Goal: Task Accomplishment & Management: Manage account settings

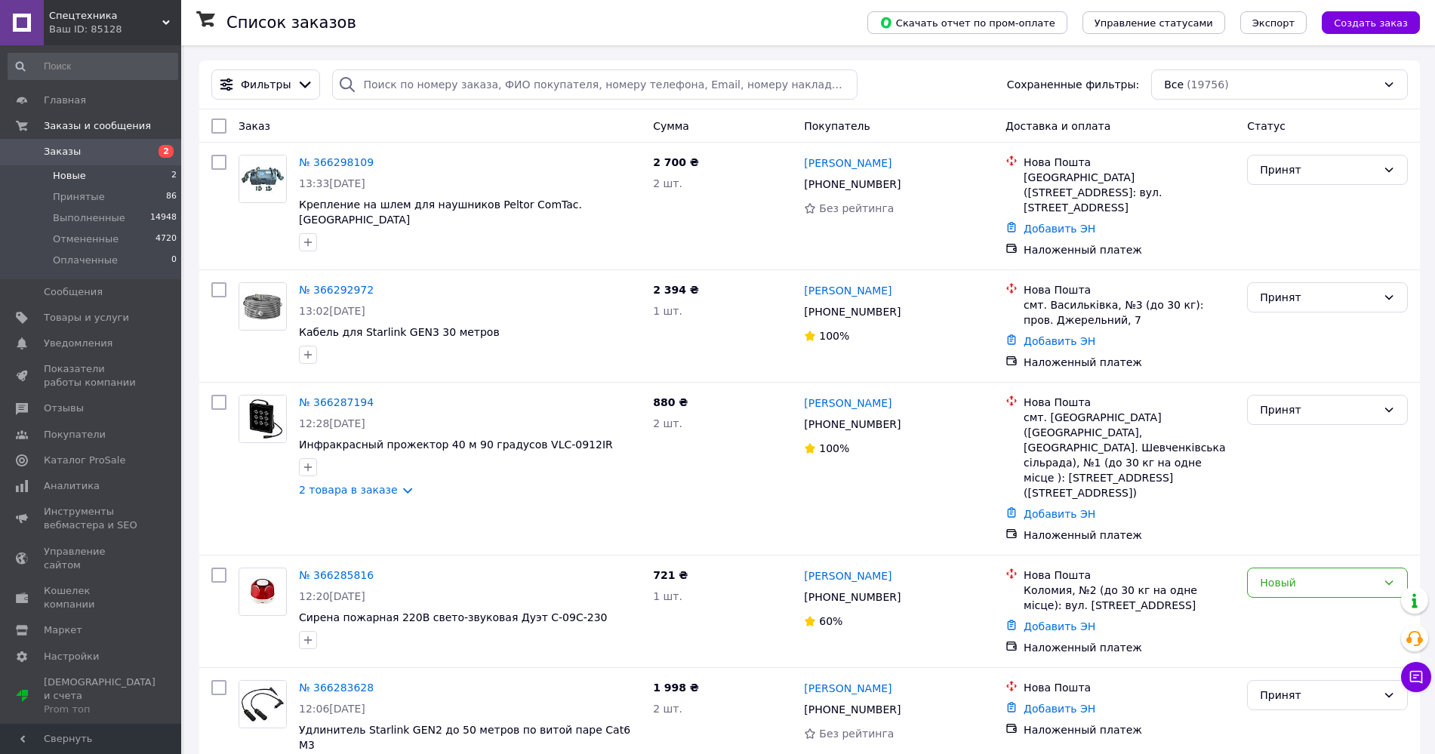
click at [93, 179] on li "Новые 2" at bounding box center [93, 175] width 186 height 21
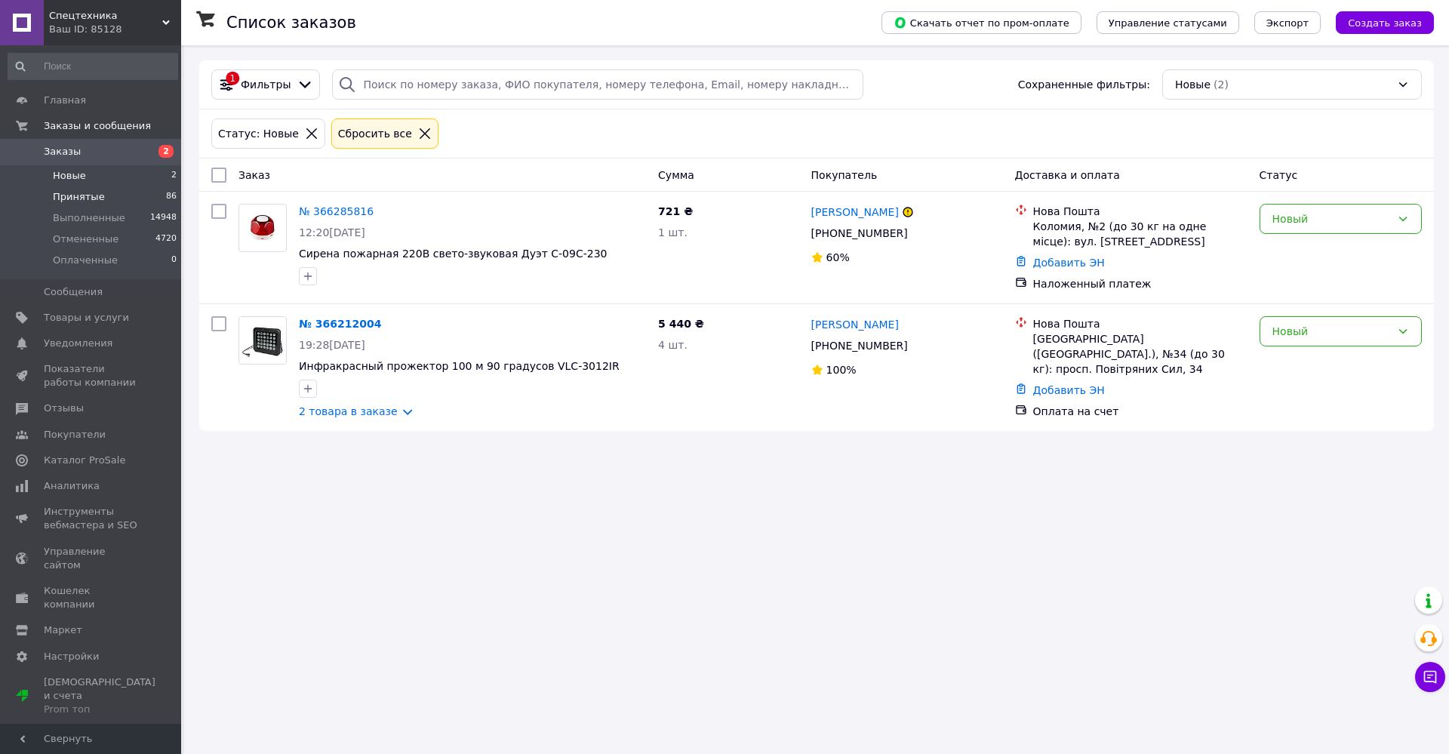
click at [87, 200] on span "Принятые" at bounding box center [79, 197] width 52 height 14
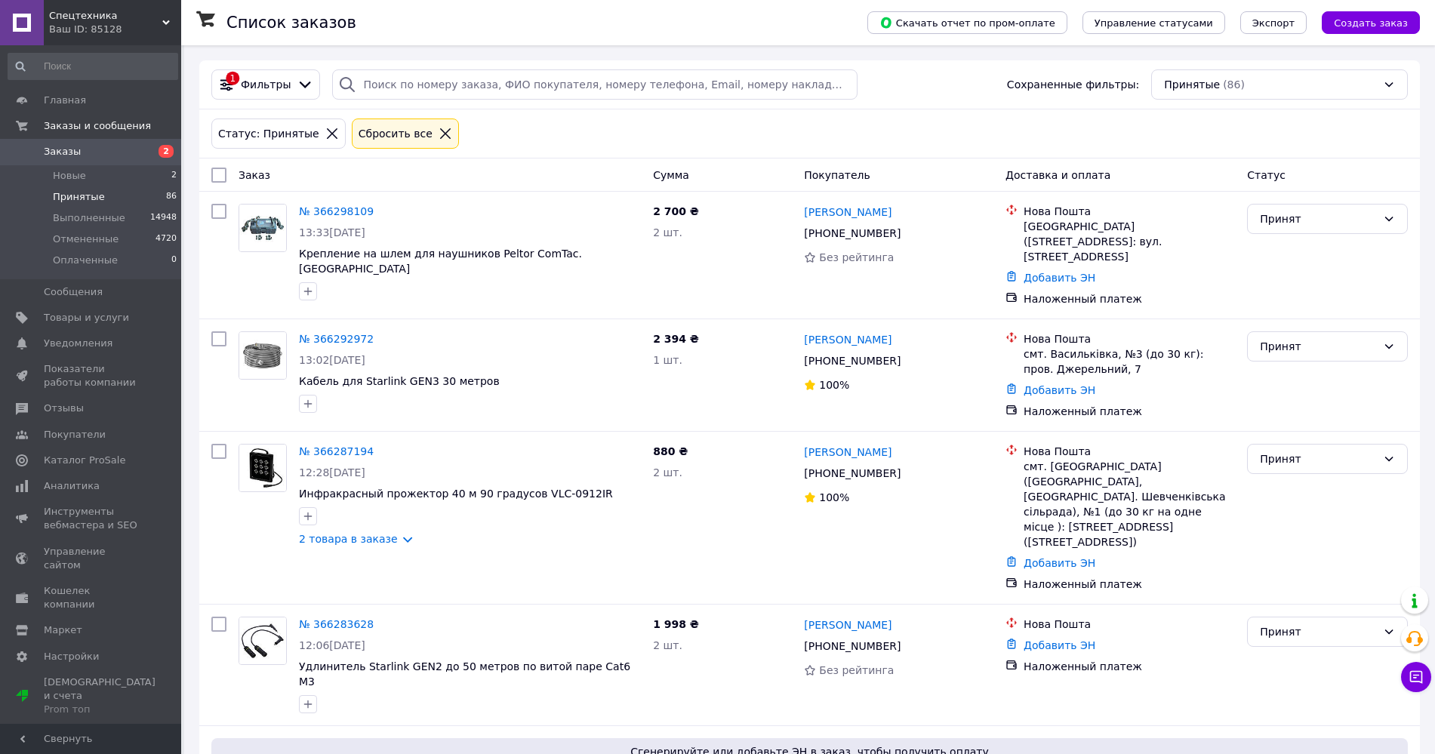
scroll to position [1561, 0]
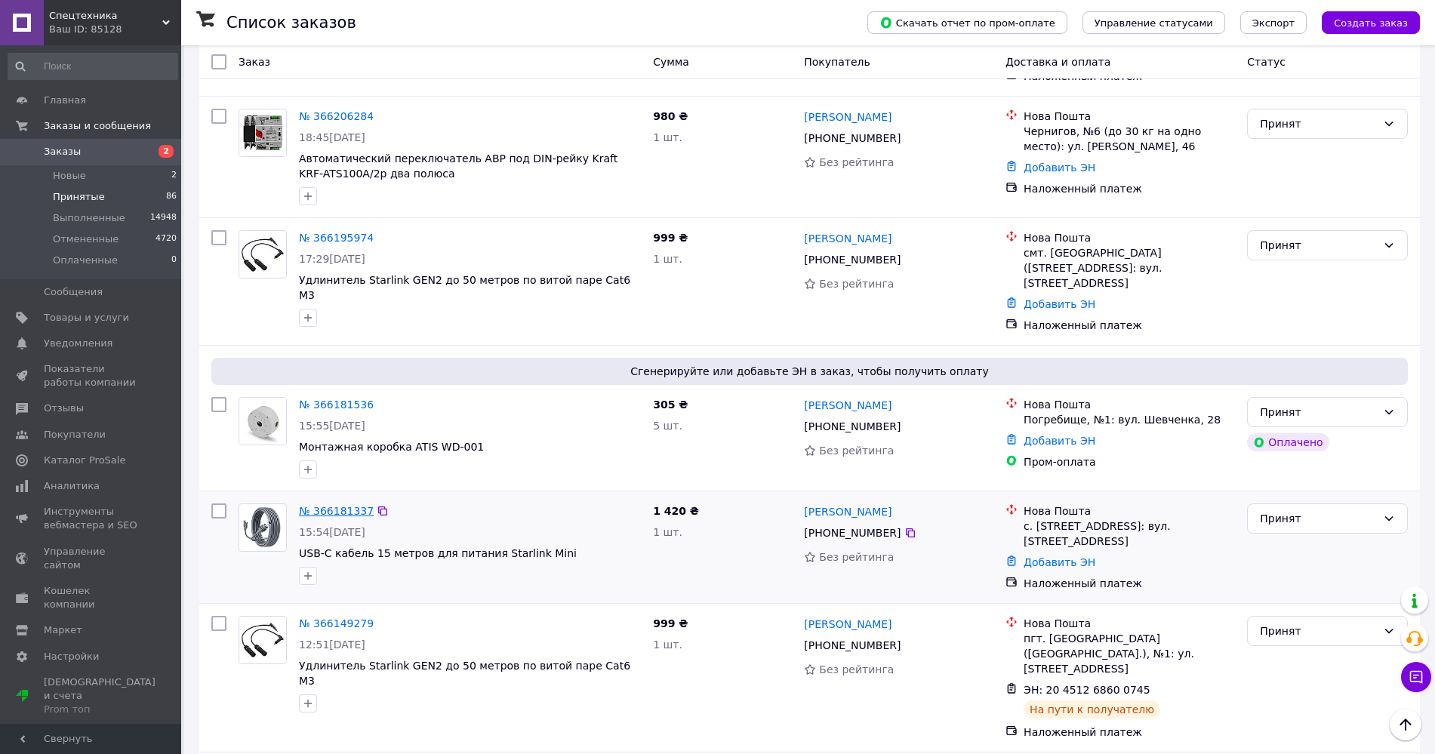
click at [342, 505] on link "№ 366181337" at bounding box center [336, 511] width 75 height 12
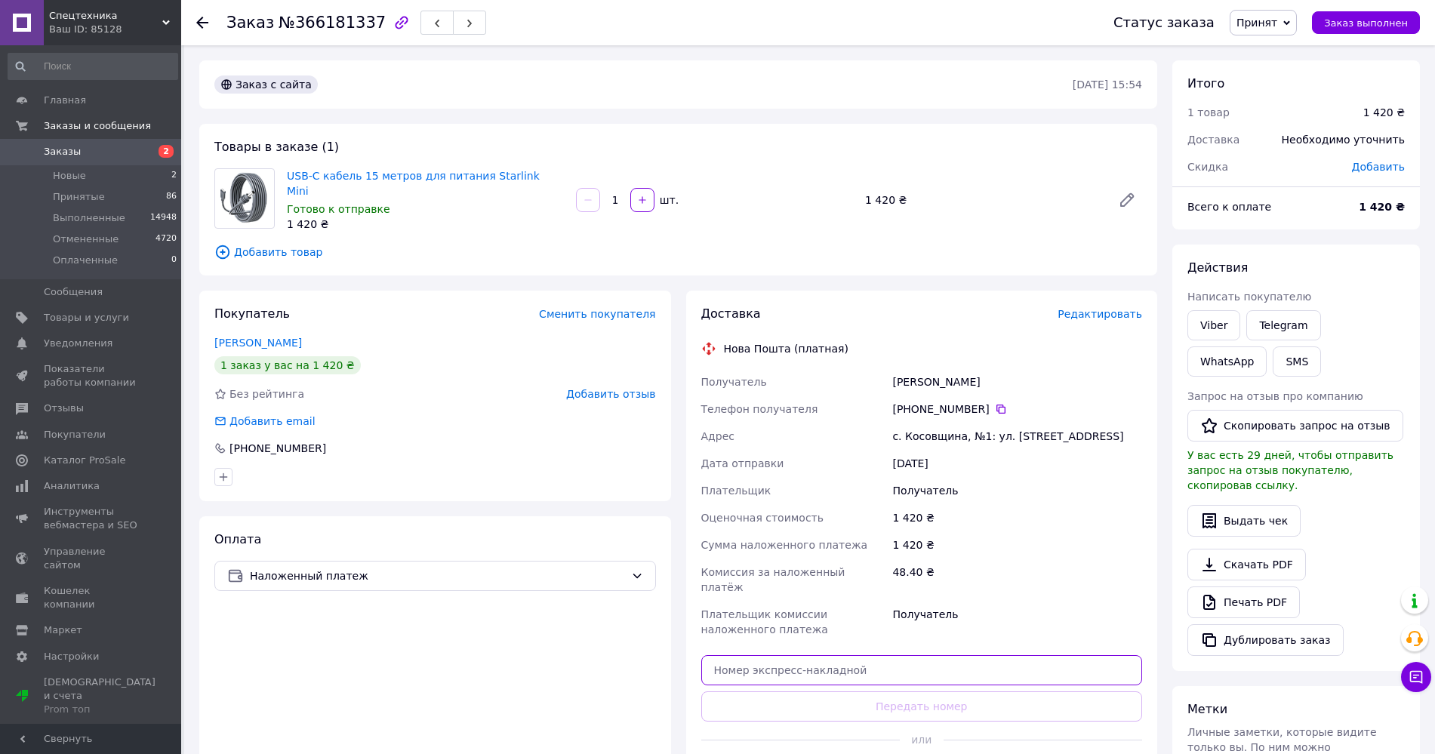
click at [791, 655] on input "text" at bounding box center [921, 670] width 441 height 30
paste input "20451269015439"
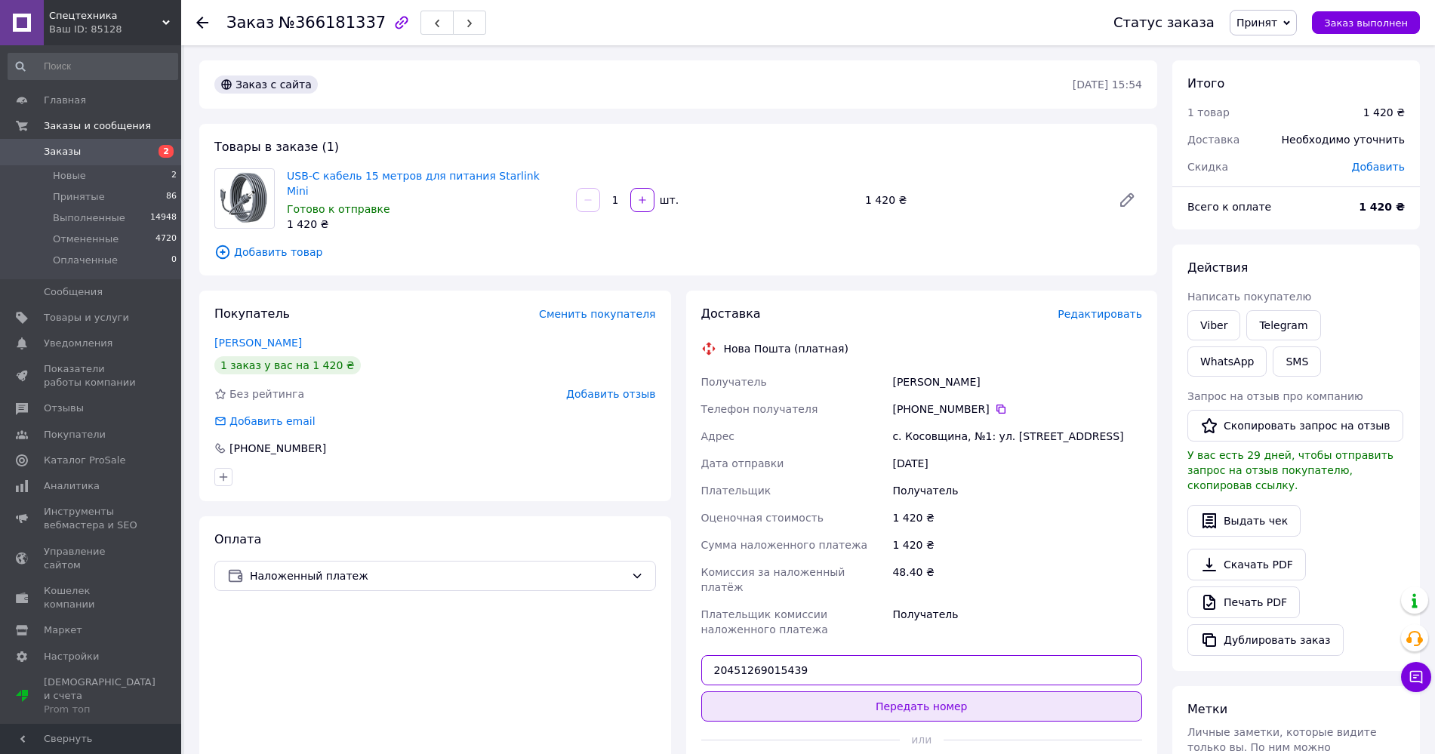
type input "20451269015439"
click at [793, 694] on button "Передать номер" at bounding box center [921, 706] width 441 height 30
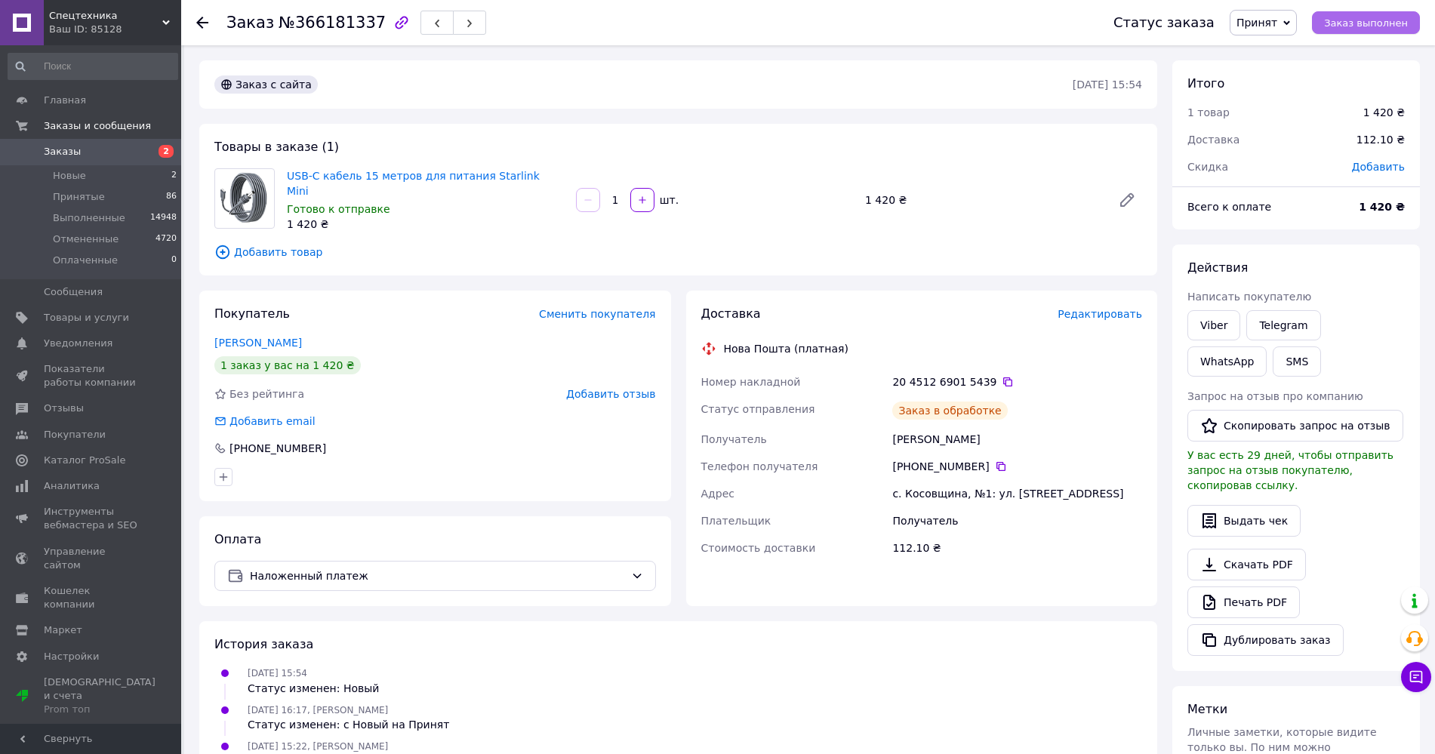
click at [1363, 22] on span "Заказ выполнен" at bounding box center [1366, 22] width 84 height 11
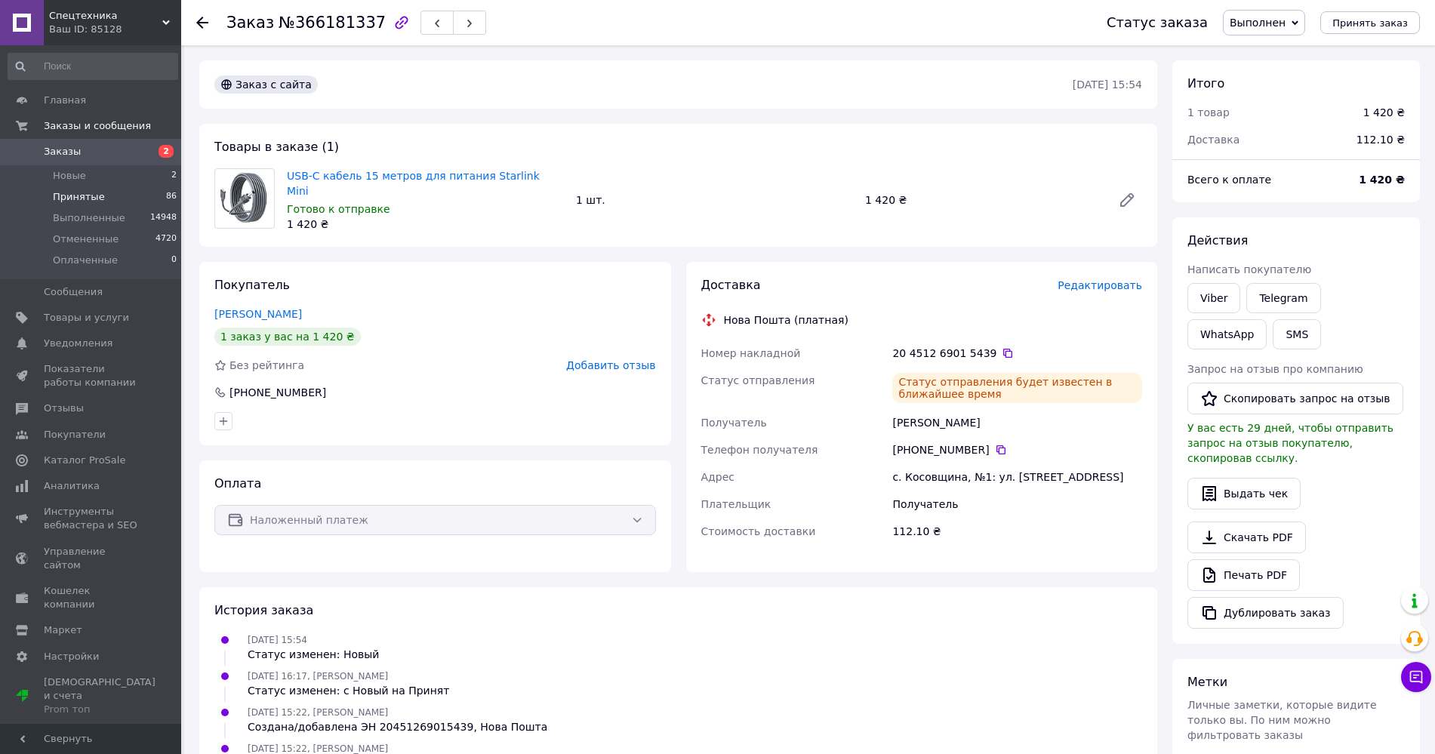
click at [80, 191] on span "Принятые" at bounding box center [79, 197] width 52 height 14
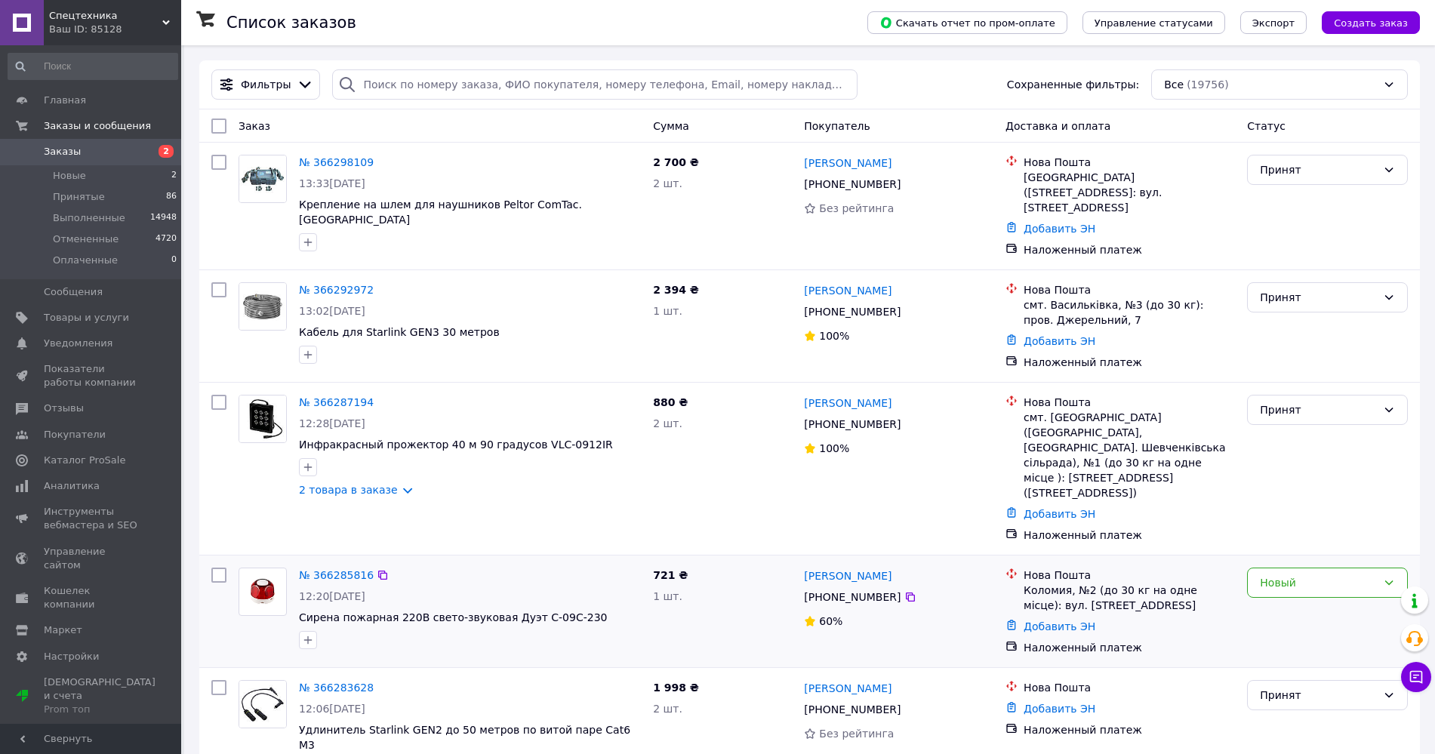
scroll to position [1351, 0]
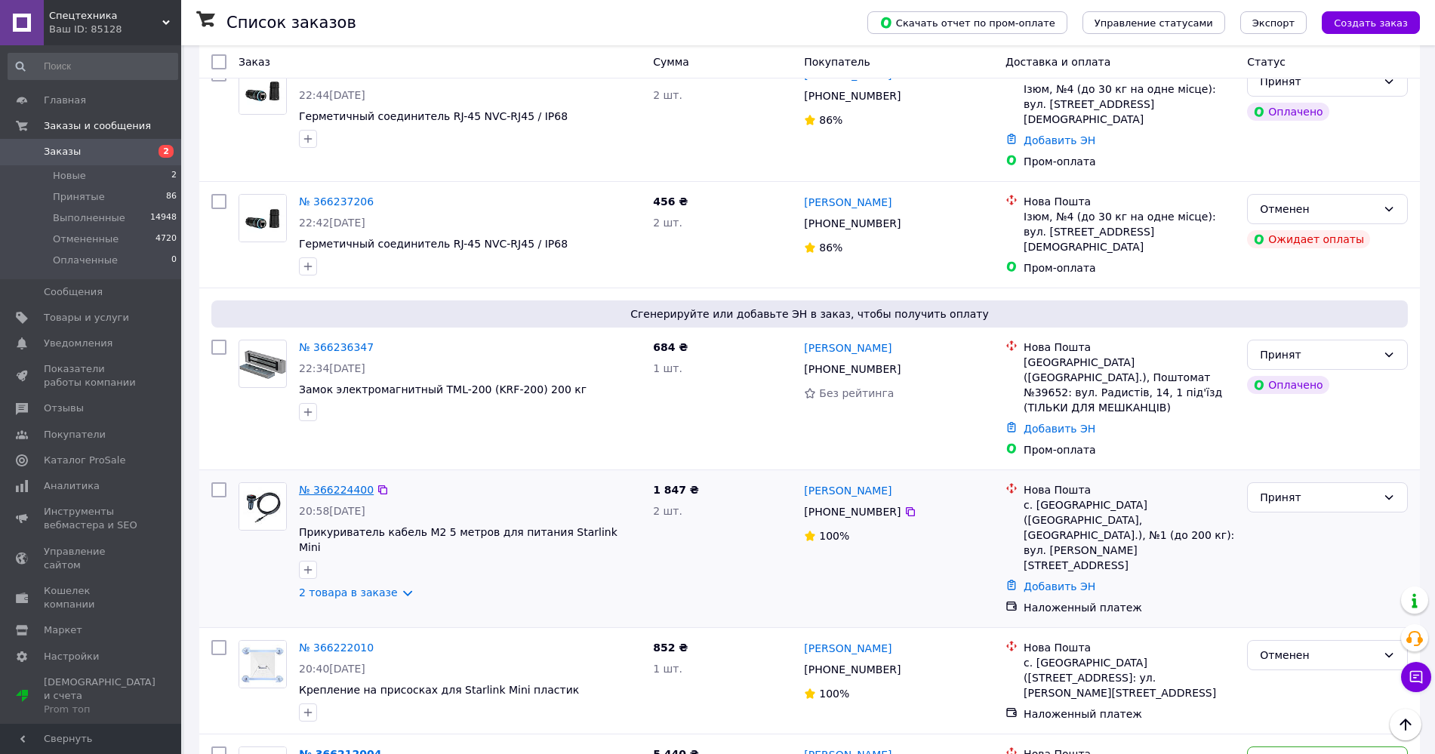
click at [343, 484] on link "№ 366224400" at bounding box center [336, 490] width 75 height 12
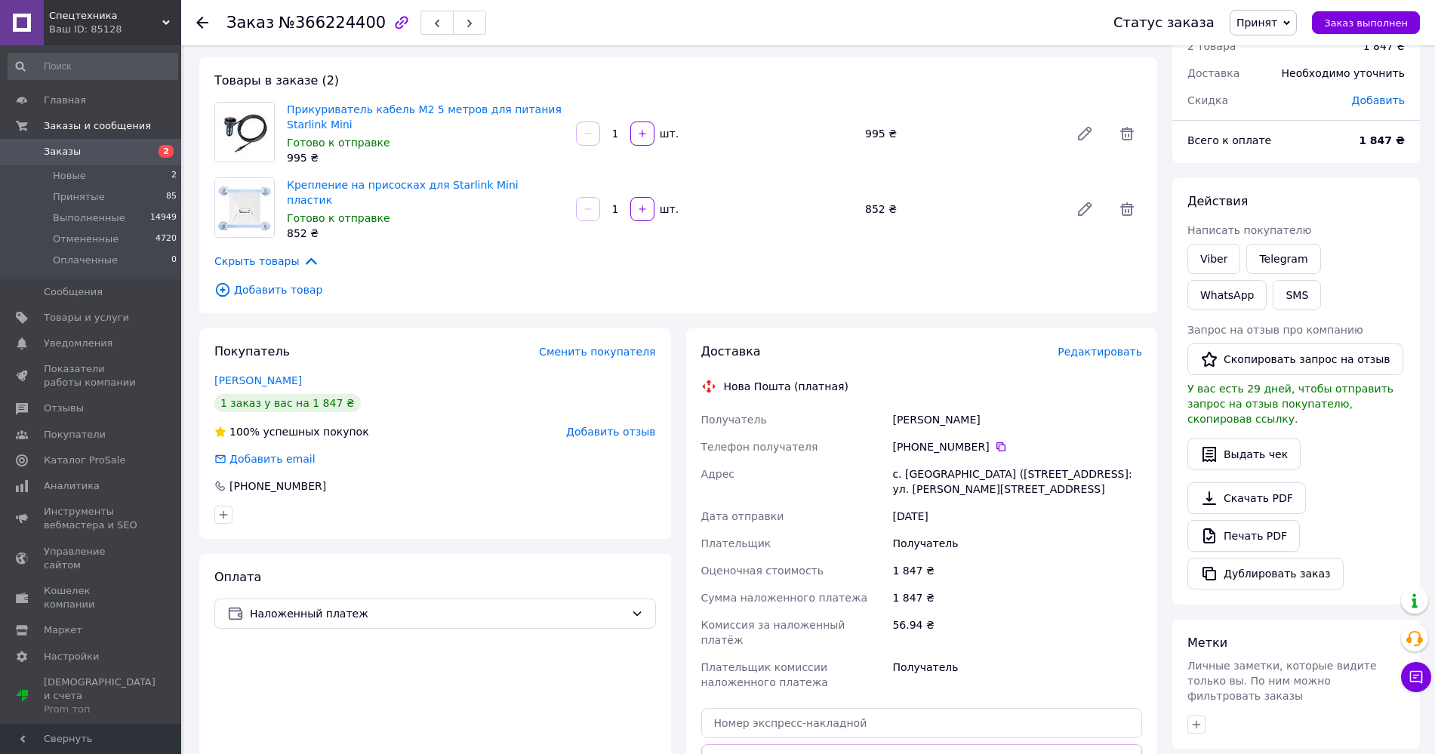
scroll to position [189, 0]
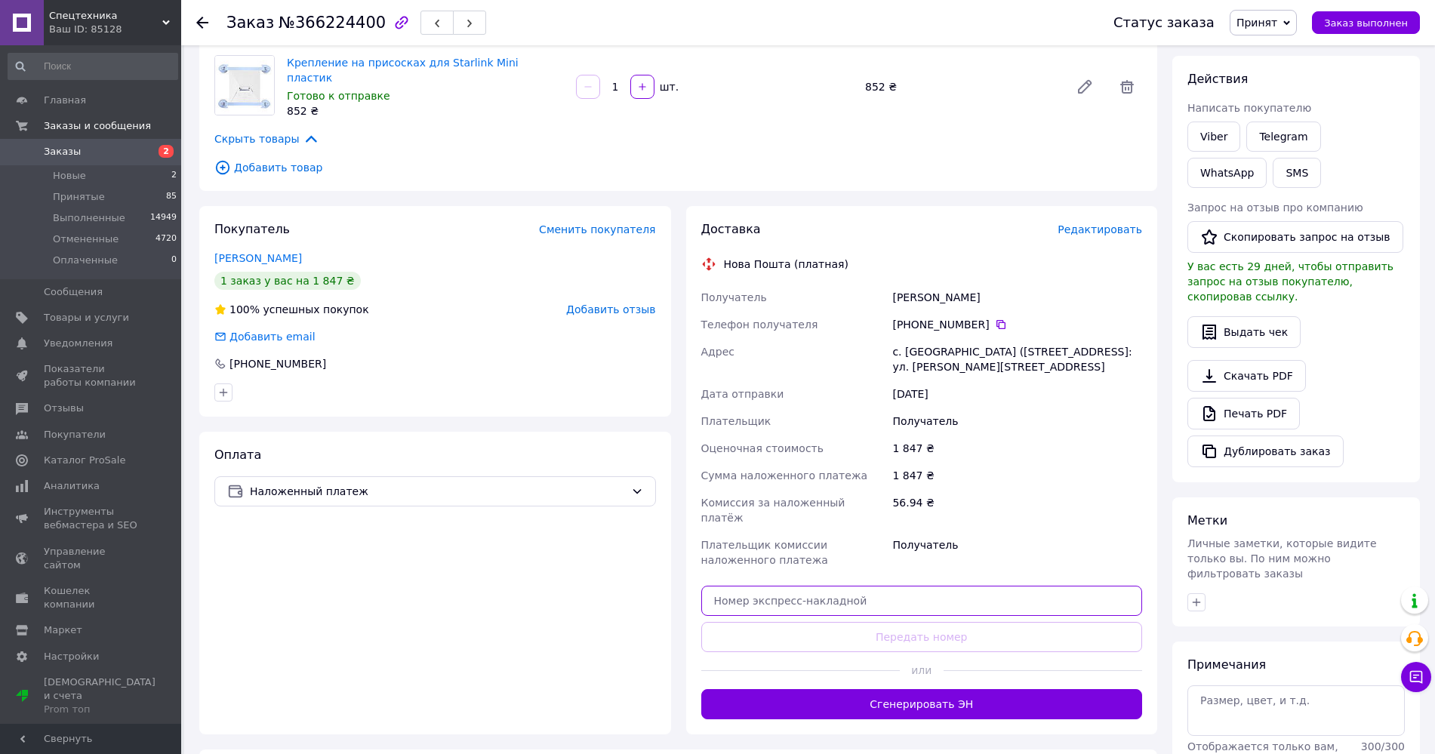
click at [793, 586] on input "text" at bounding box center [921, 601] width 441 height 30
paste input "20451269016327"
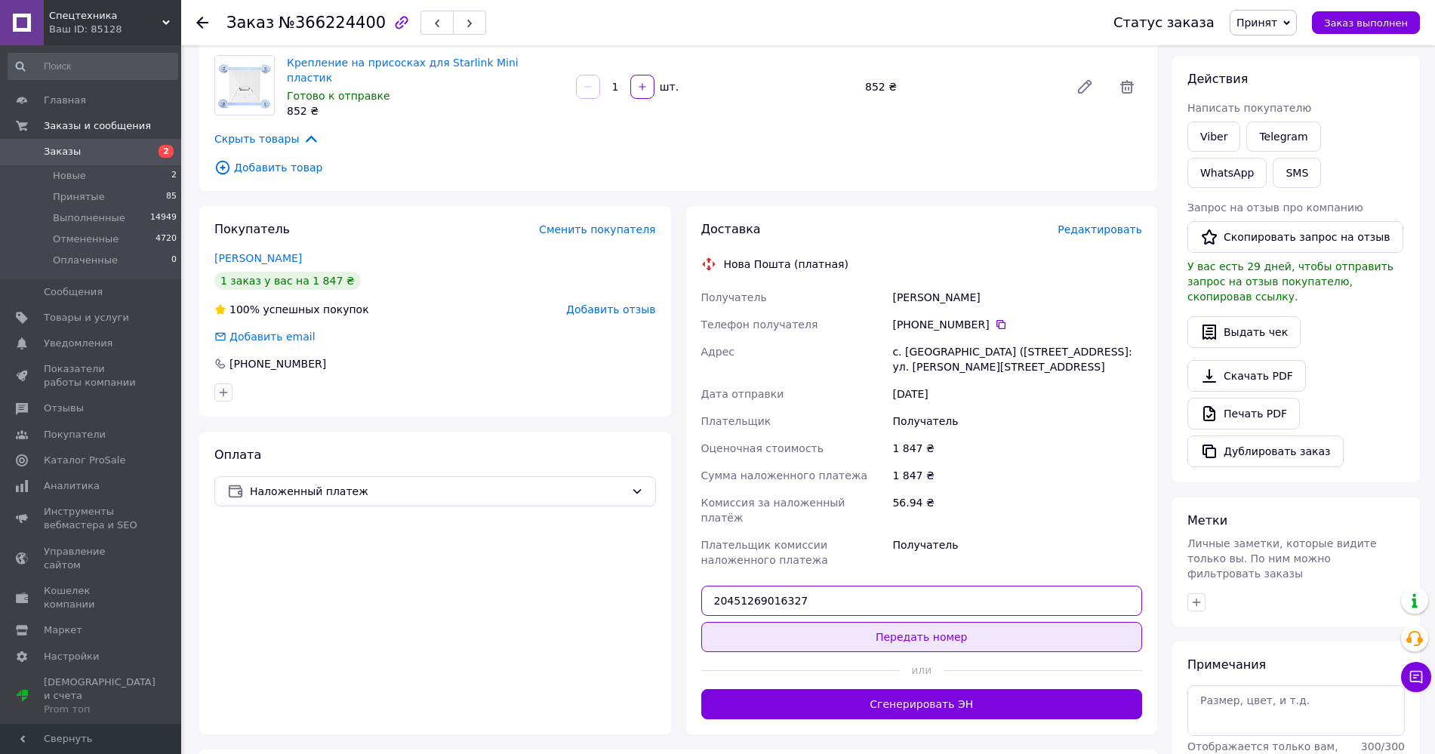
type input "20451269016327"
click at [807, 622] on button "Передать номер" at bounding box center [921, 637] width 441 height 30
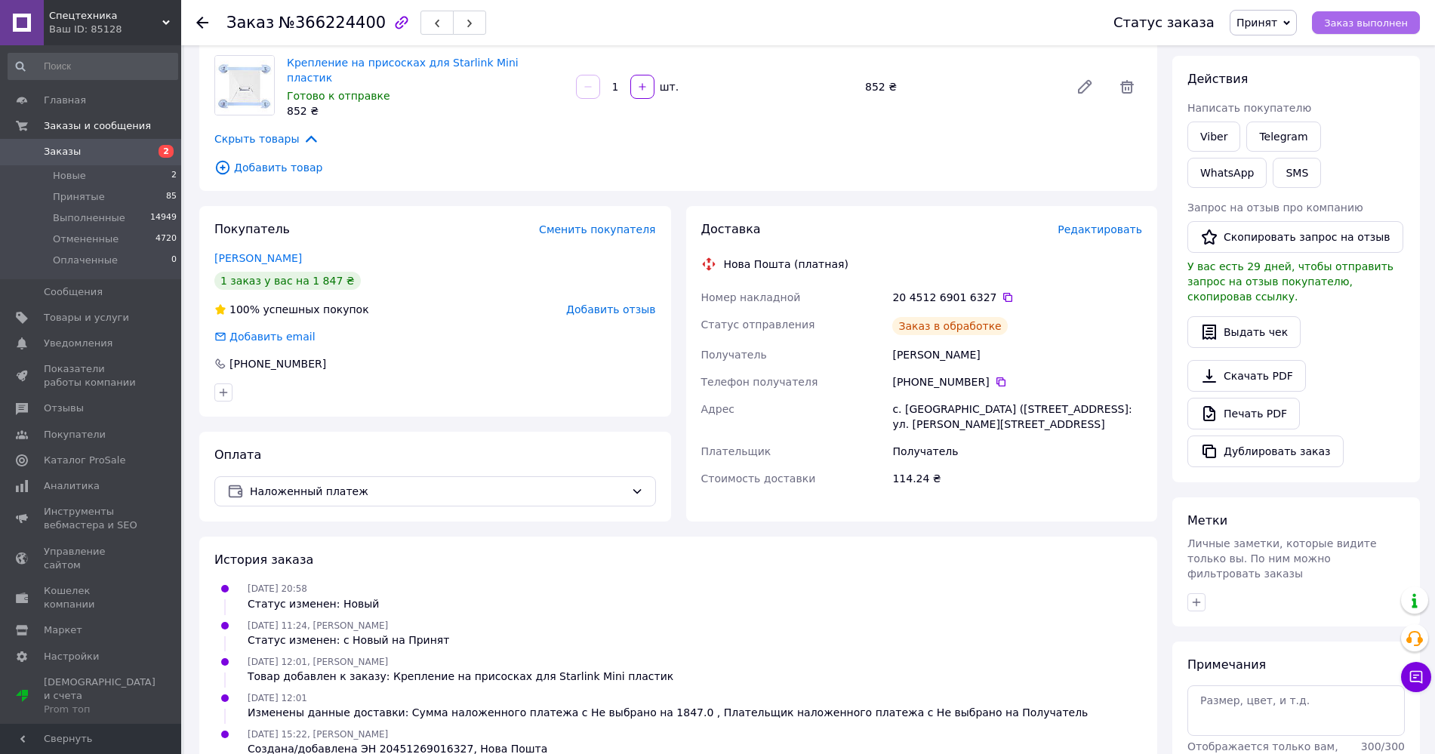
click at [1364, 24] on span "Заказ выполнен" at bounding box center [1366, 22] width 84 height 11
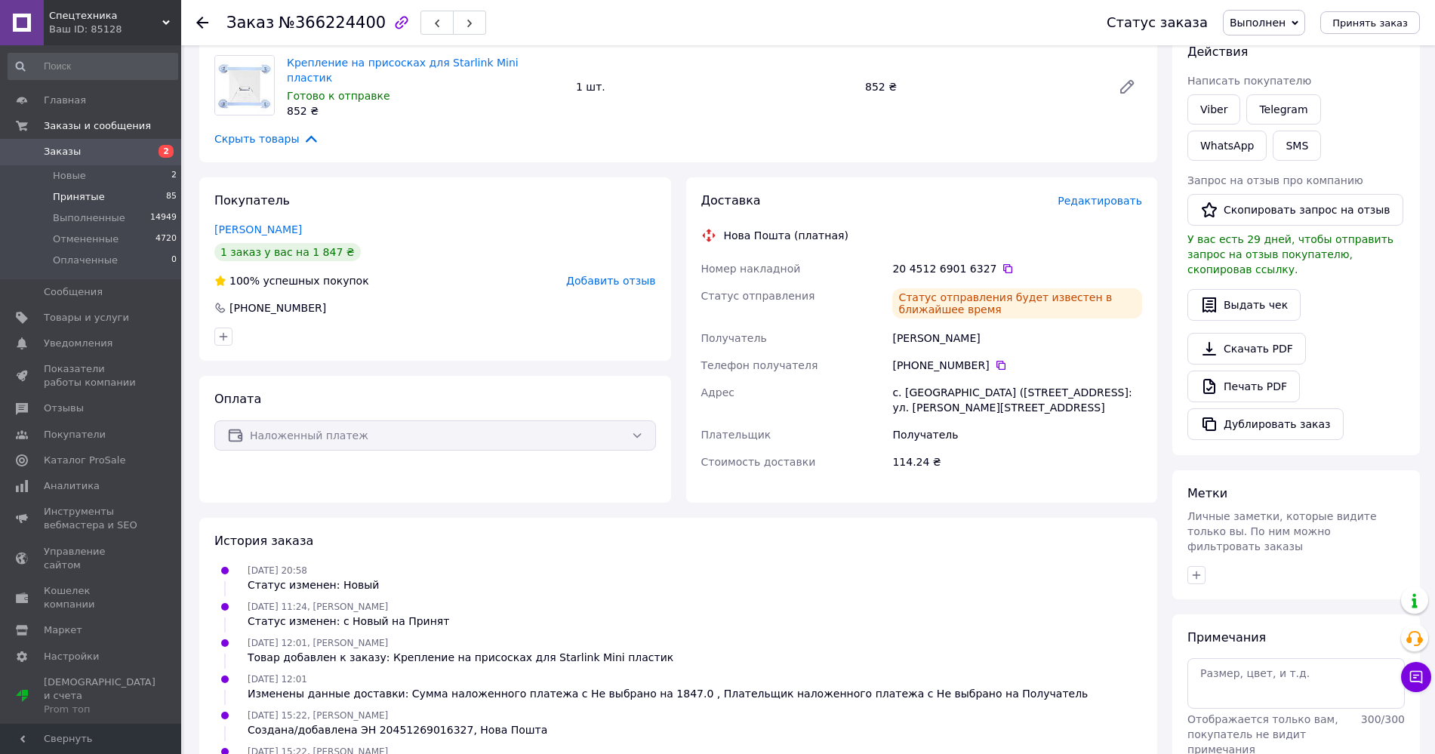
click at [86, 195] on span "Принятые" at bounding box center [79, 197] width 52 height 14
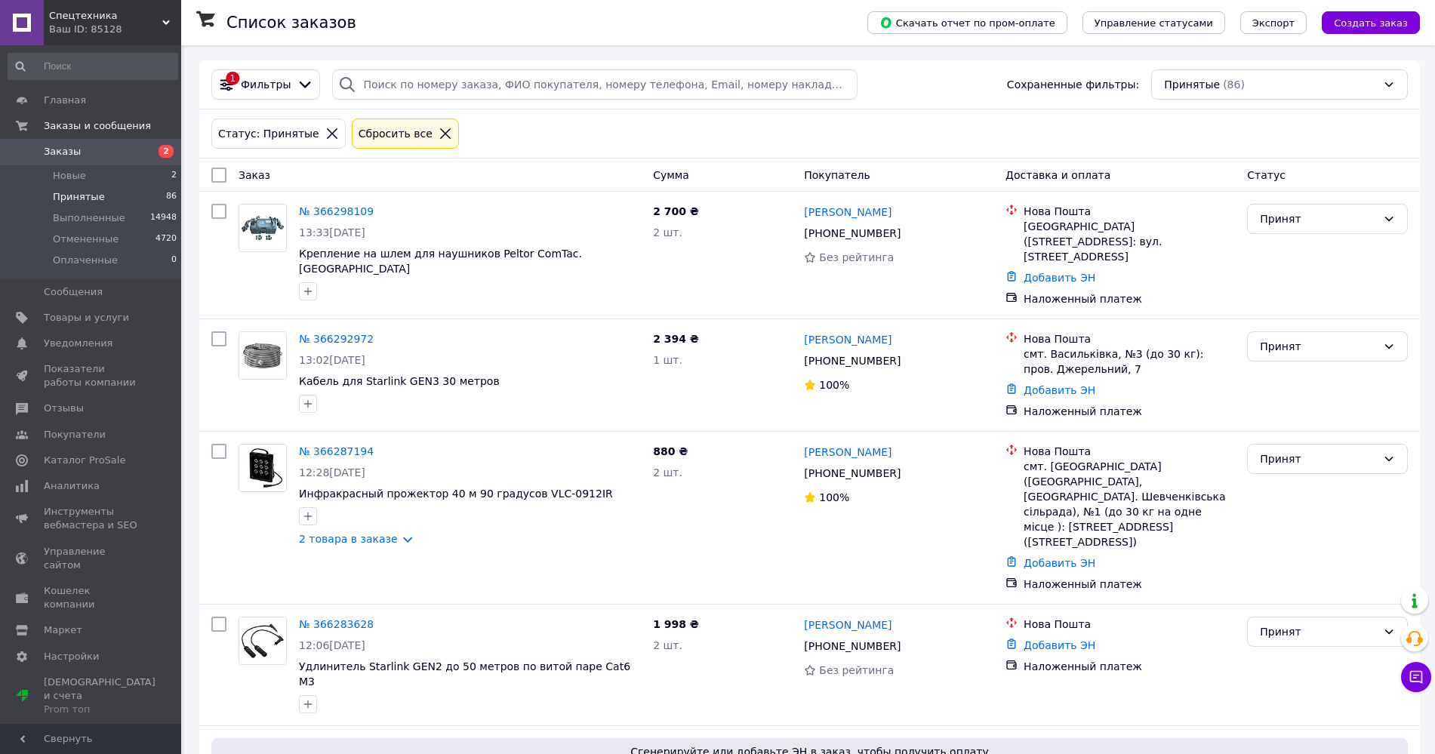
scroll to position [1321, 0]
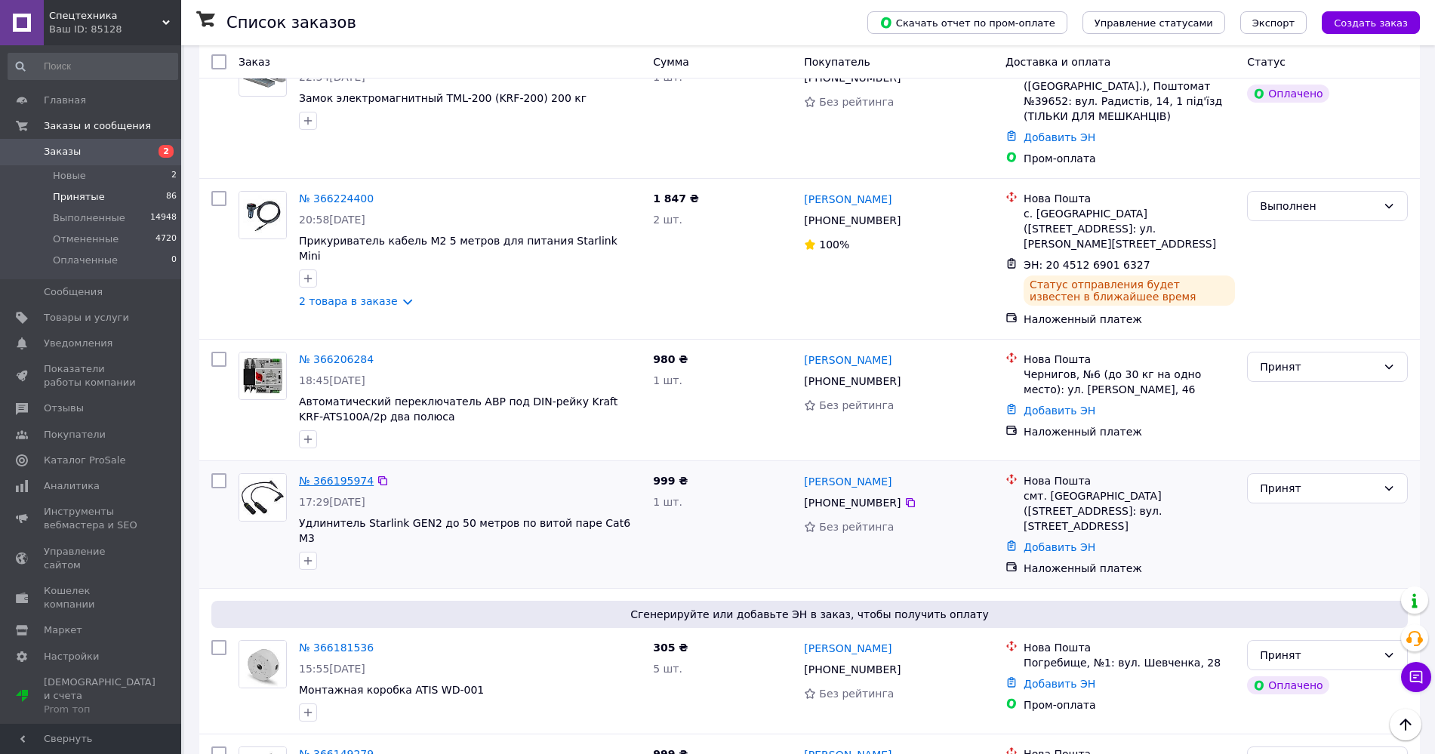
click at [343, 475] on link "№ 366195974" at bounding box center [336, 481] width 75 height 12
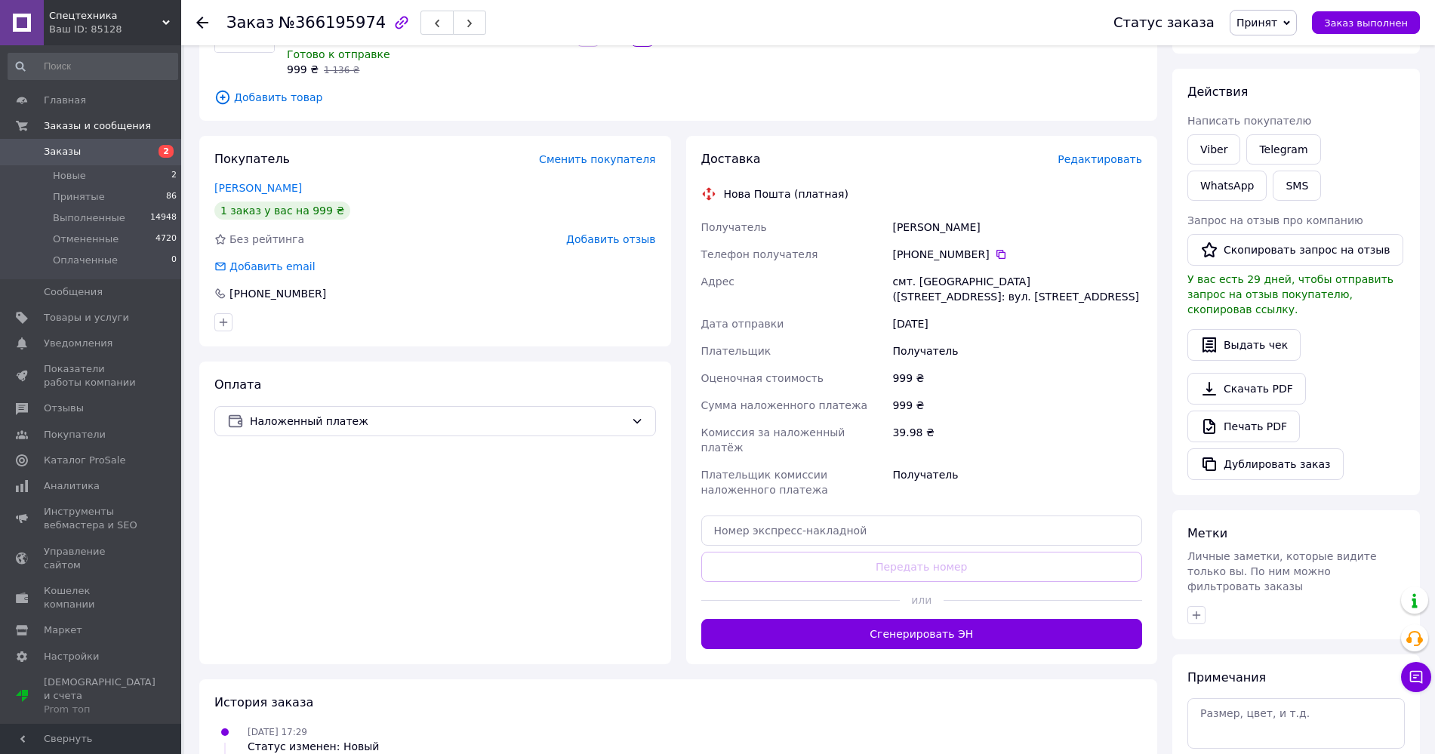
scroll to position [189, 0]
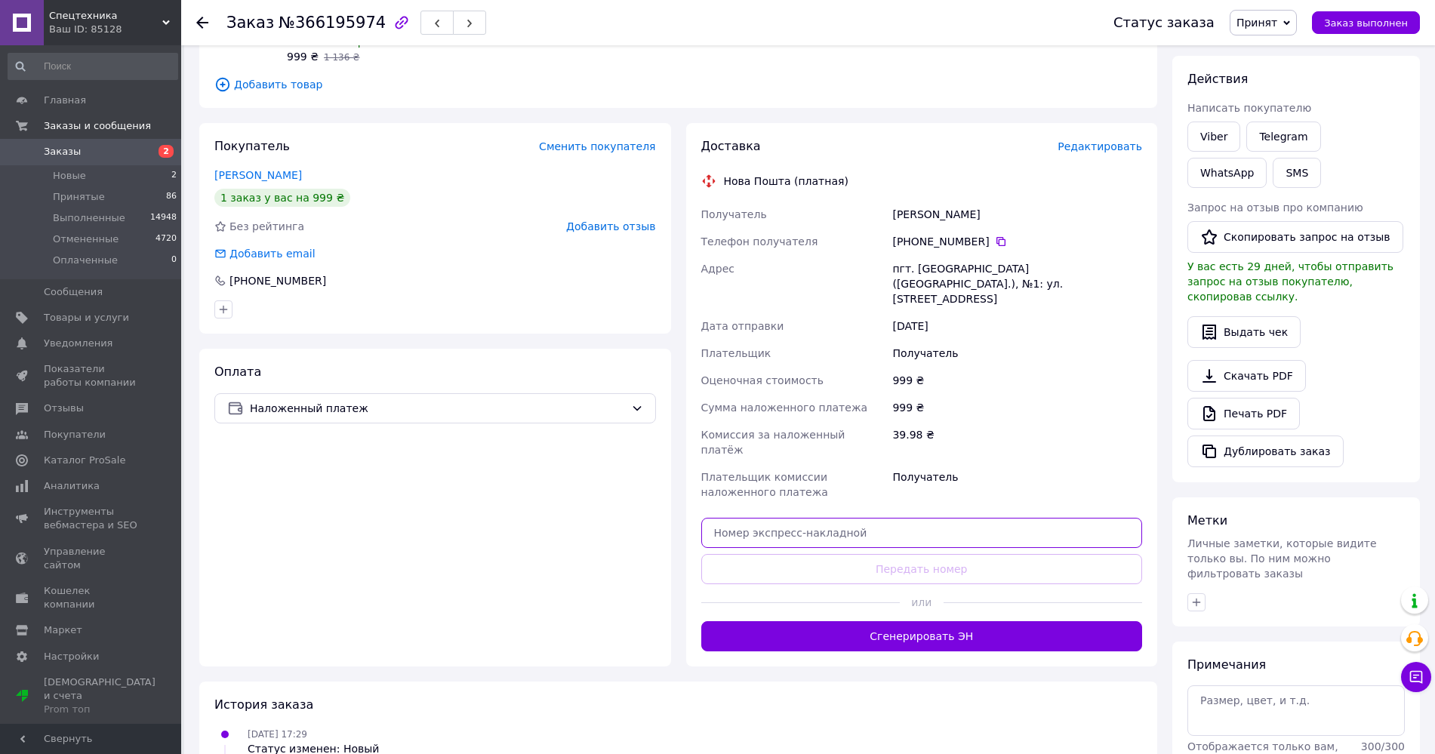
click at [752, 518] on input "text" at bounding box center [921, 533] width 441 height 30
paste input "20451269017801"
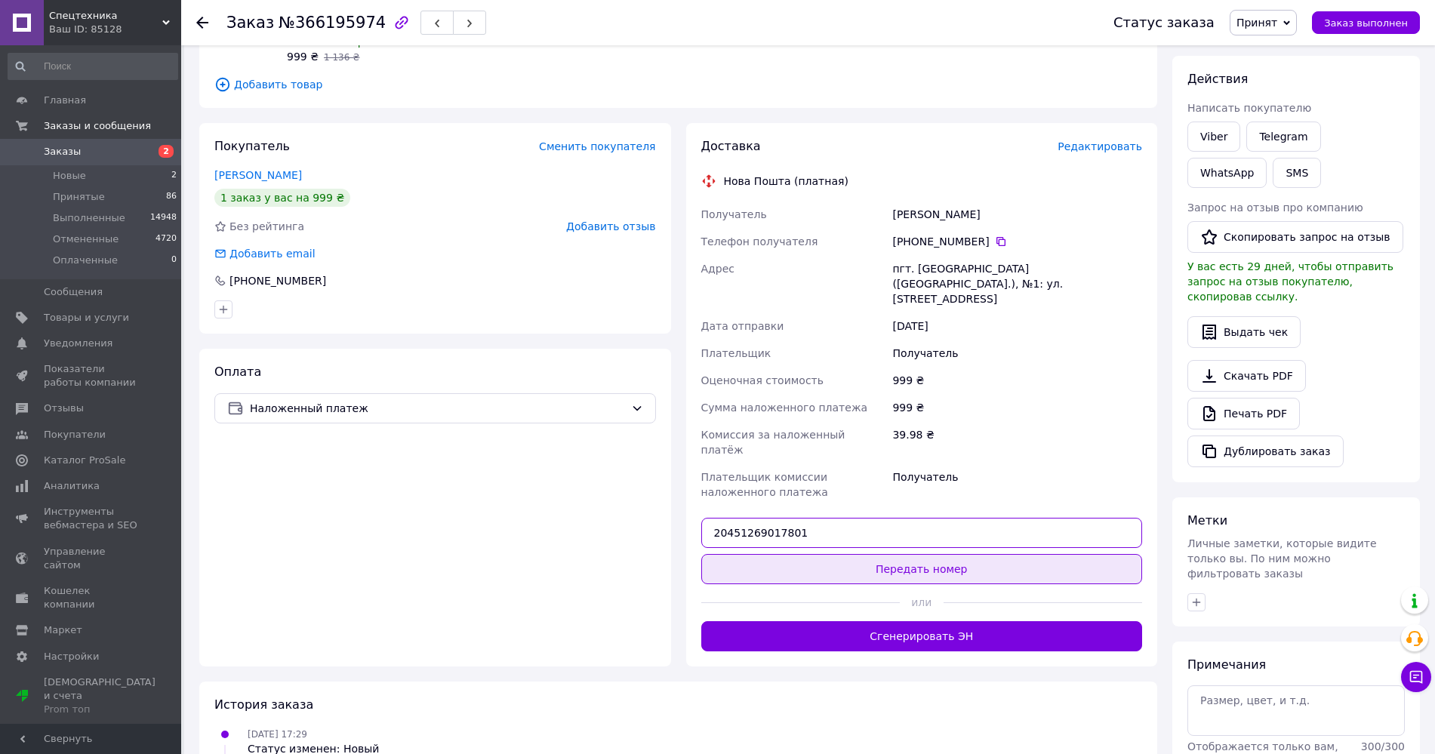
type input "20451269017801"
click at [769, 554] on button "Передать номер" at bounding box center [921, 569] width 441 height 30
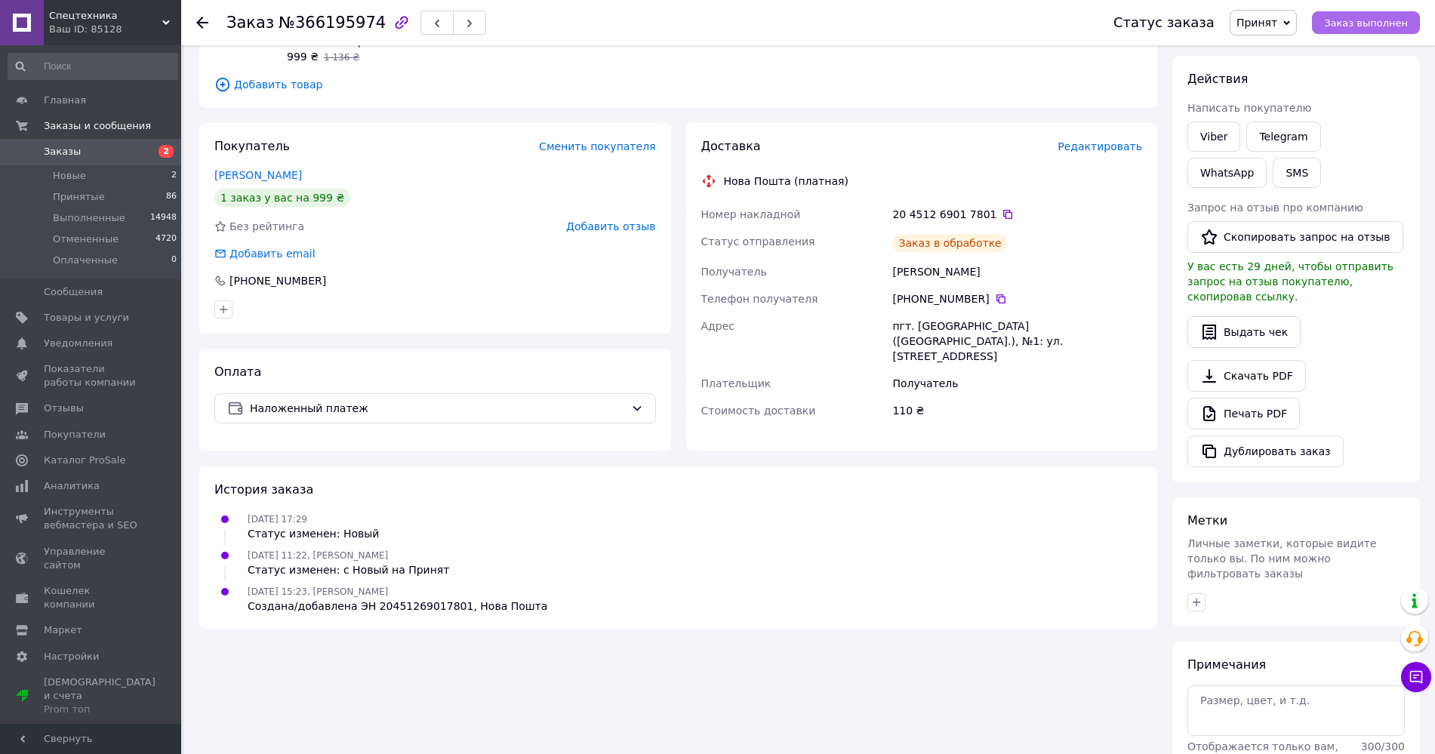
click at [1370, 21] on span "Заказ выполнен" at bounding box center [1366, 22] width 84 height 11
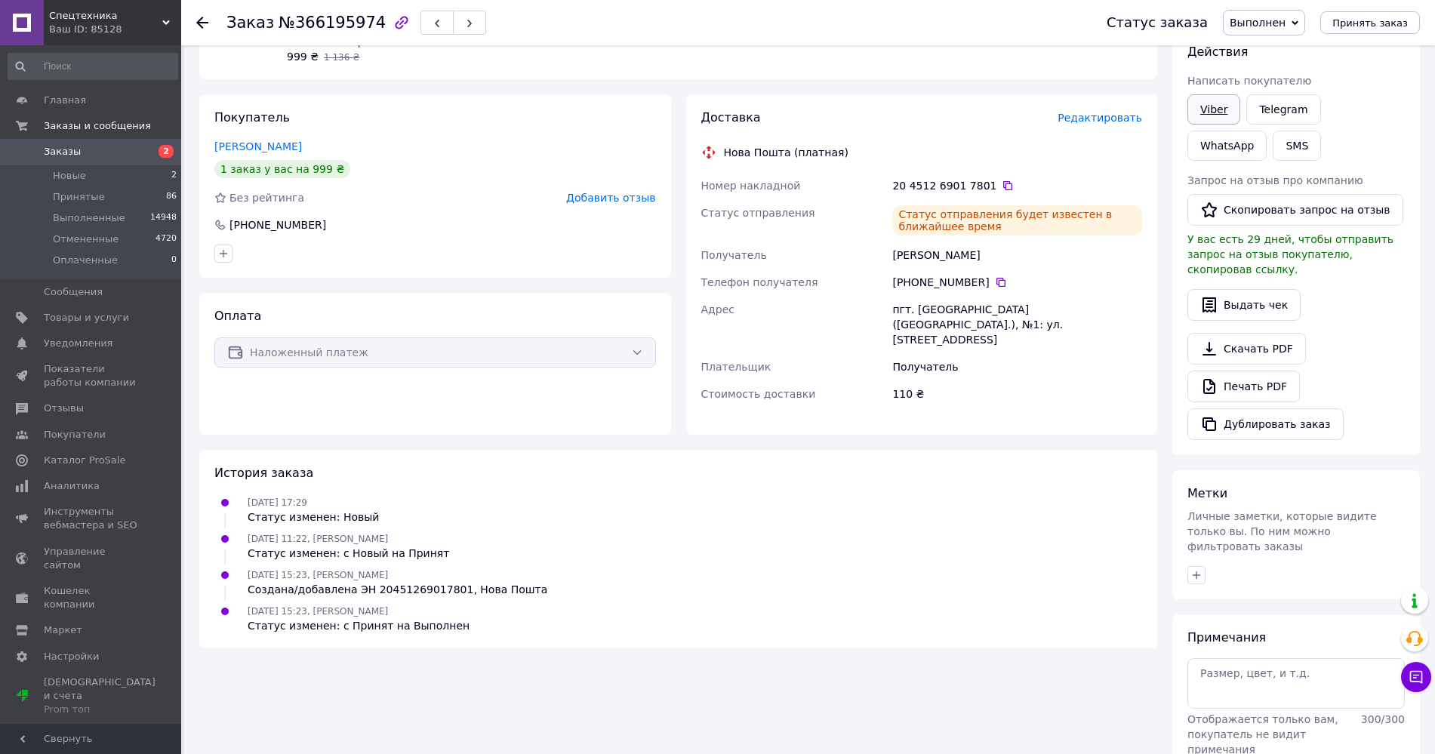
click at [1203, 105] on link "Viber" at bounding box center [1213, 109] width 53 height 30
click at [84, 193] on span "Принятые" at bounding box center [79, 197] width 52 height 14
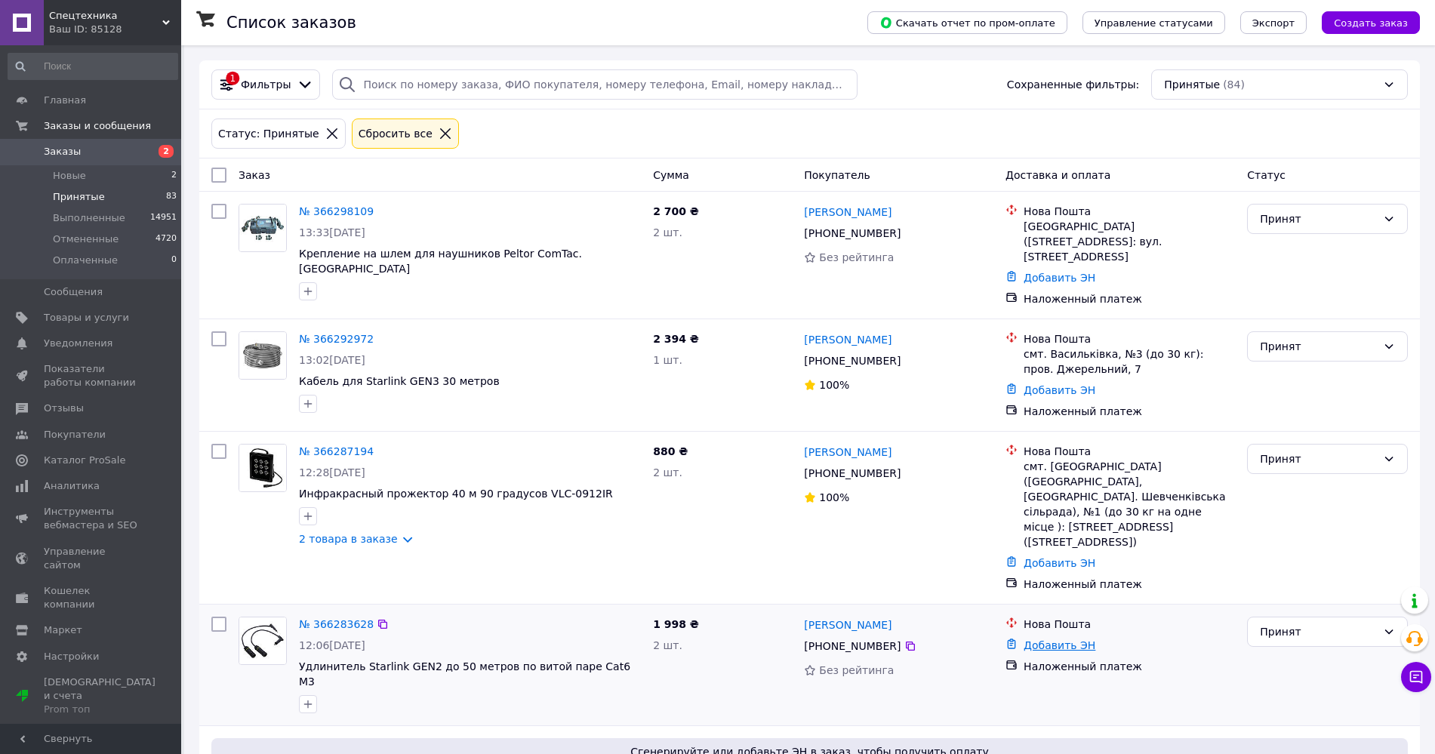
click at [1034, 639] on link "Добавить ЭН" at bounding box center [1059, 645] width 72 height 12
click at [1002, 680] on input "Добавить ЭН" at bounding box center [973, 677] width 202 height 30
paste input "20451269018628"
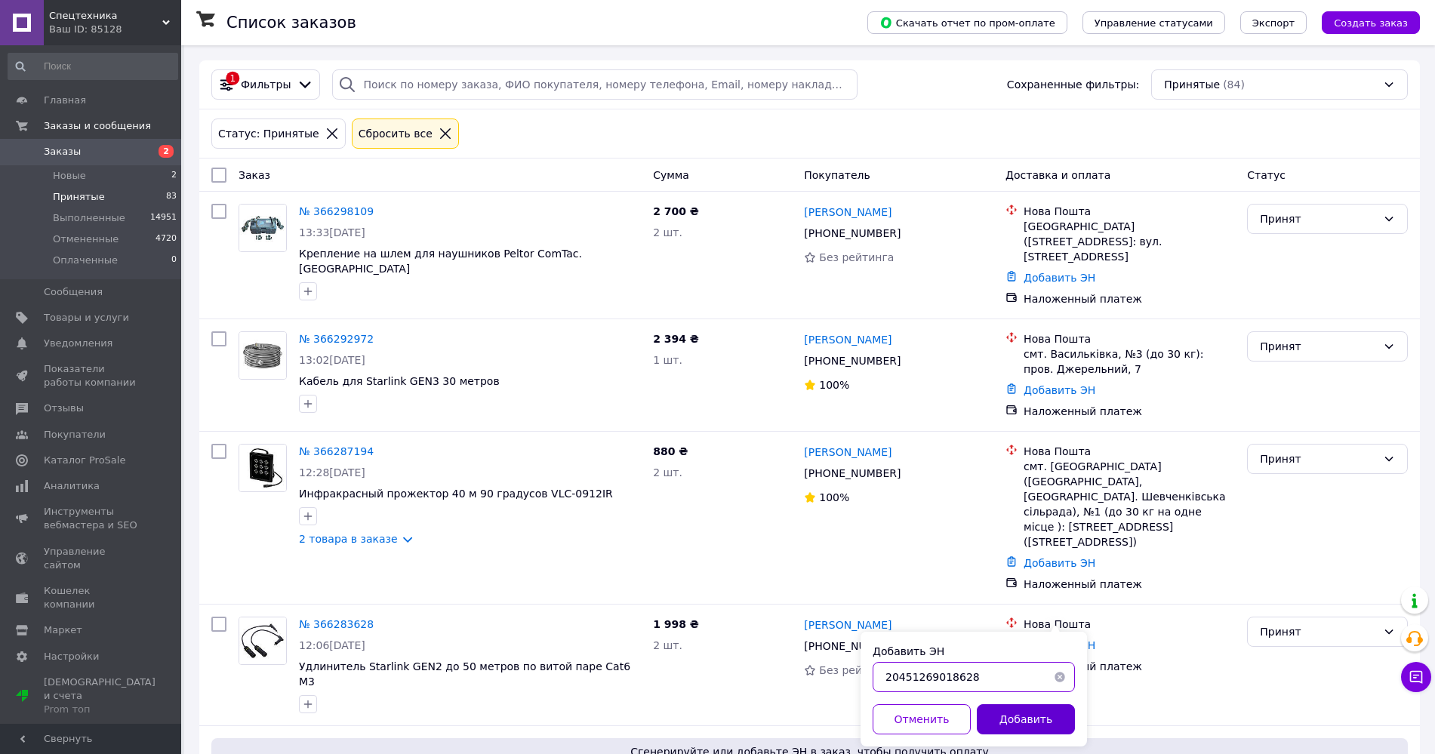
type input "20451269018628"
click at [1013, 715] on button "Добавить" at bounding box center [1026, 719] width 98 height 30
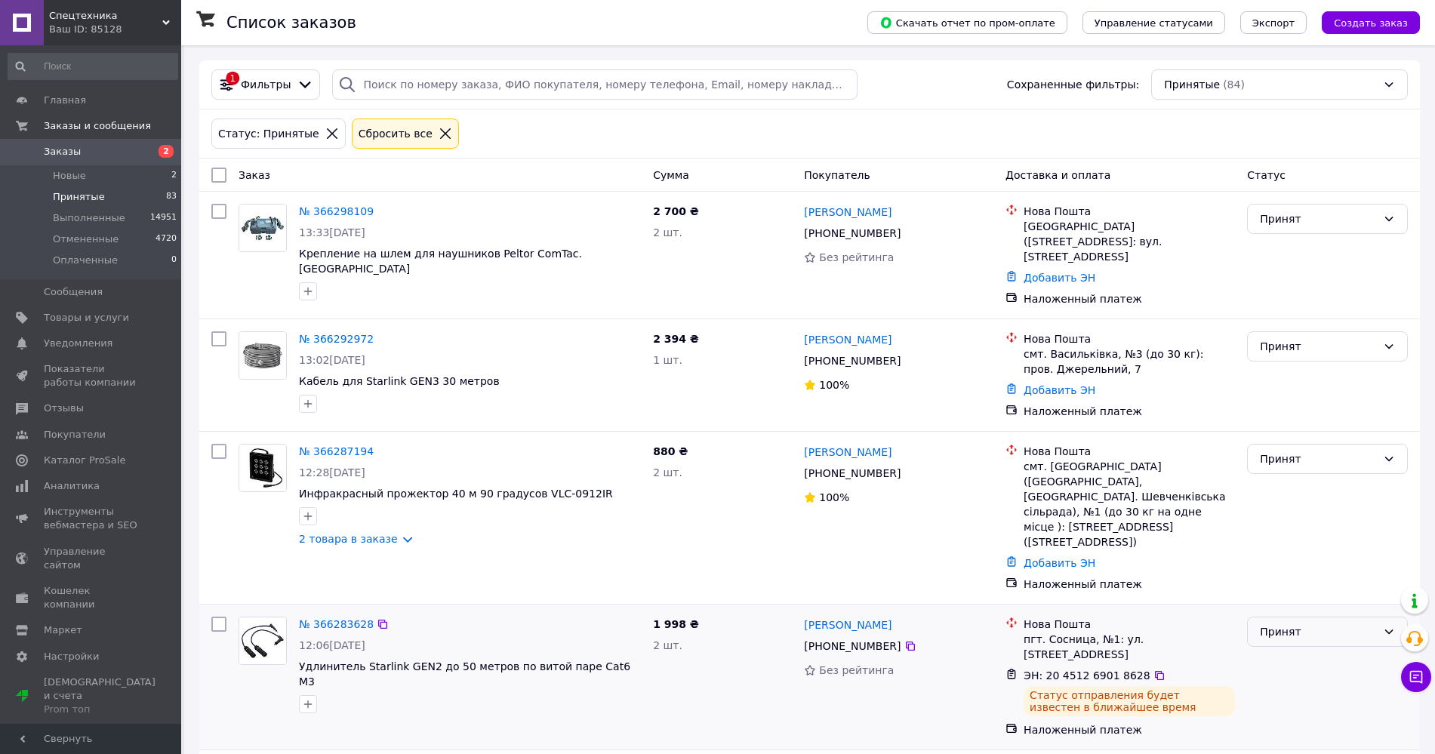
click at [1279, 623] on div "Принят" at bounding box center [1318, 631] width 117 height 17
click at [1276, 630] on li "Выполнен" at bounding box center [1326, 634] width 159 height 27
click at [69, 414] on span "Отзывы" at bounding box center [64, 408] width 40 height 14
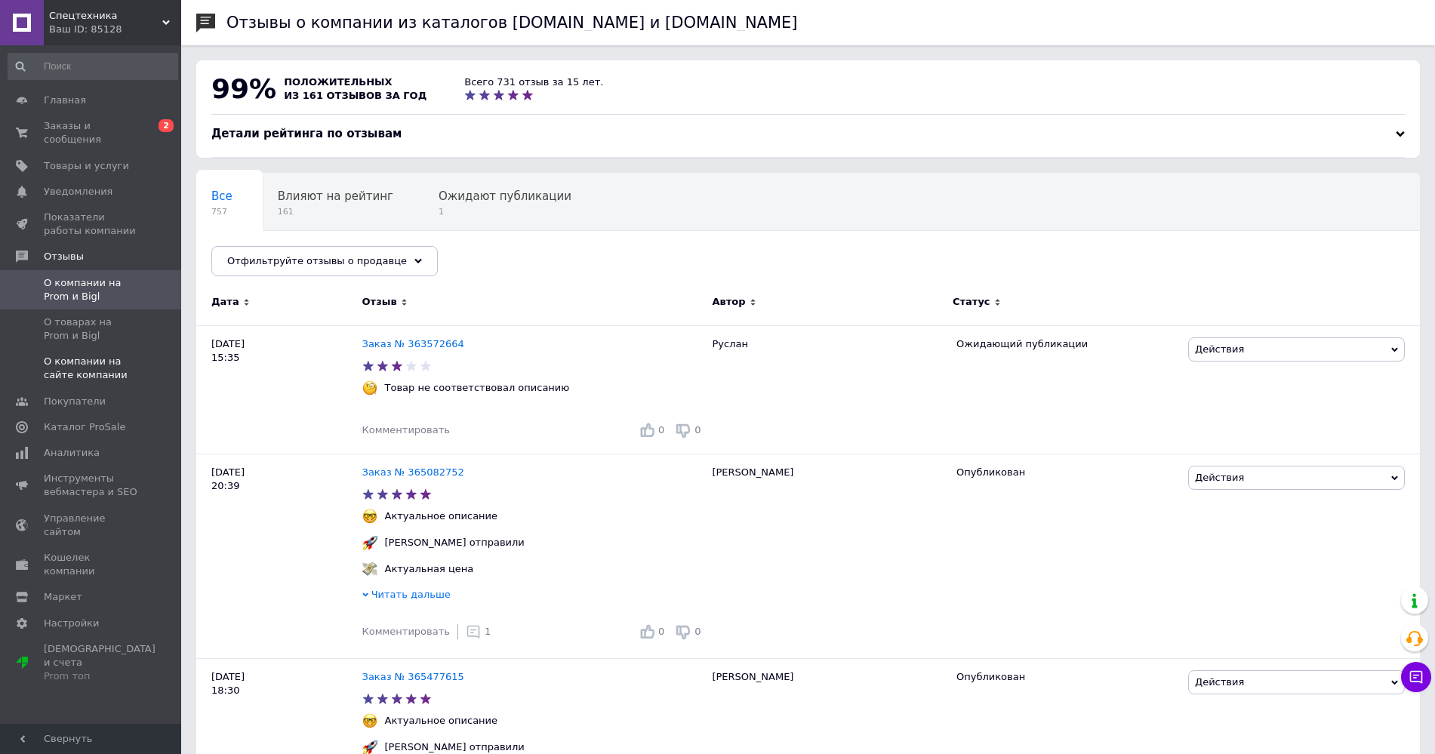
click at [64, 366] on span "О компании на сайте компании" at bounding box center [92, 368] width 96 height 27
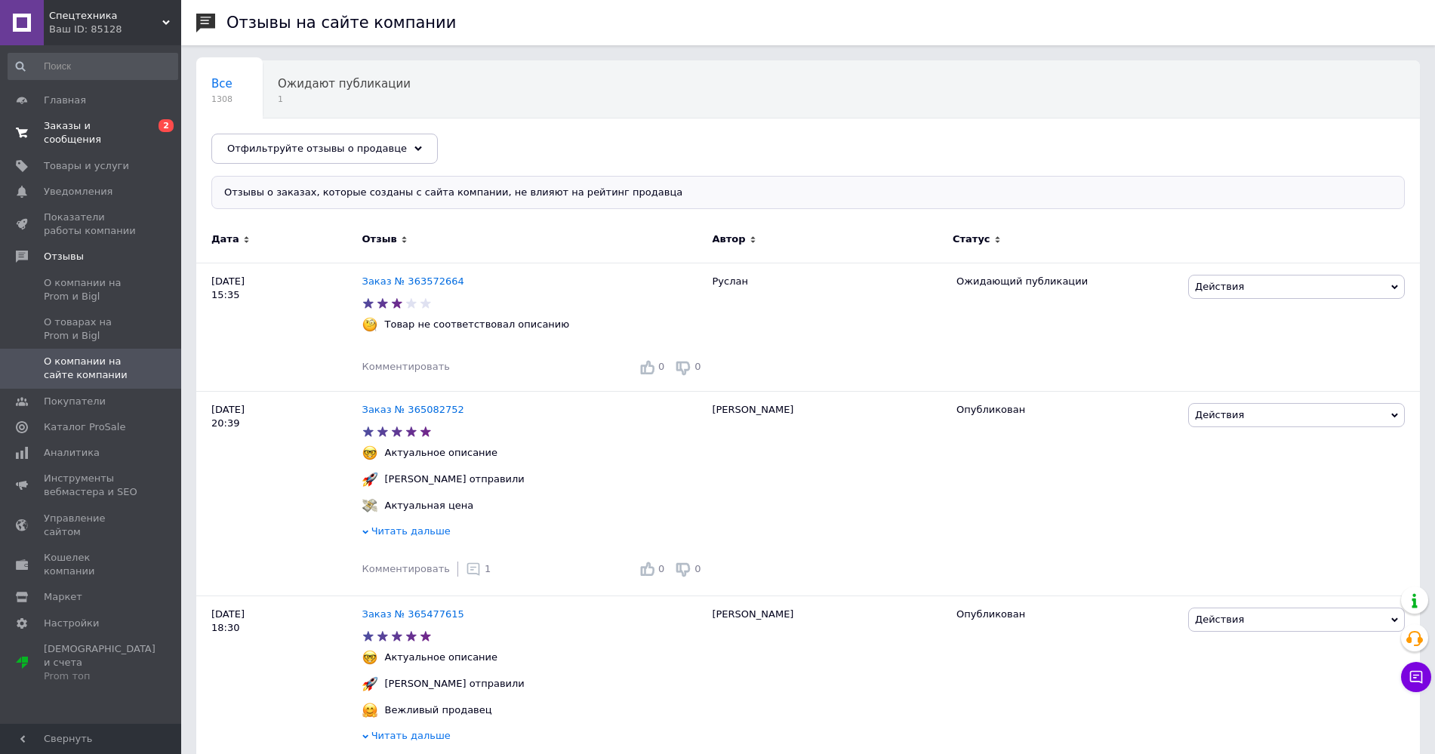
click at [88, 120] on span "Заказы и сообщения" at bounding box center [92, 132] width 96 height 27
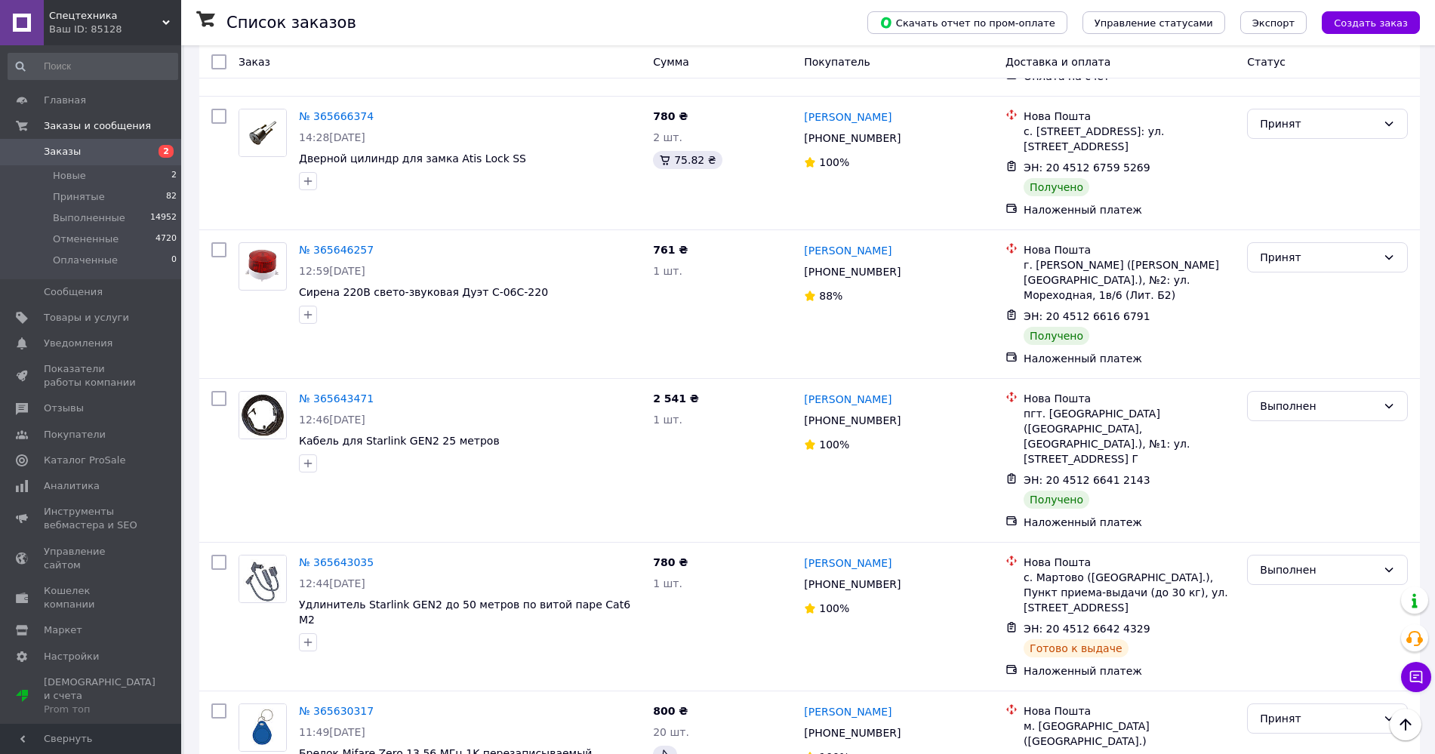
scroll to position [10565, 0]
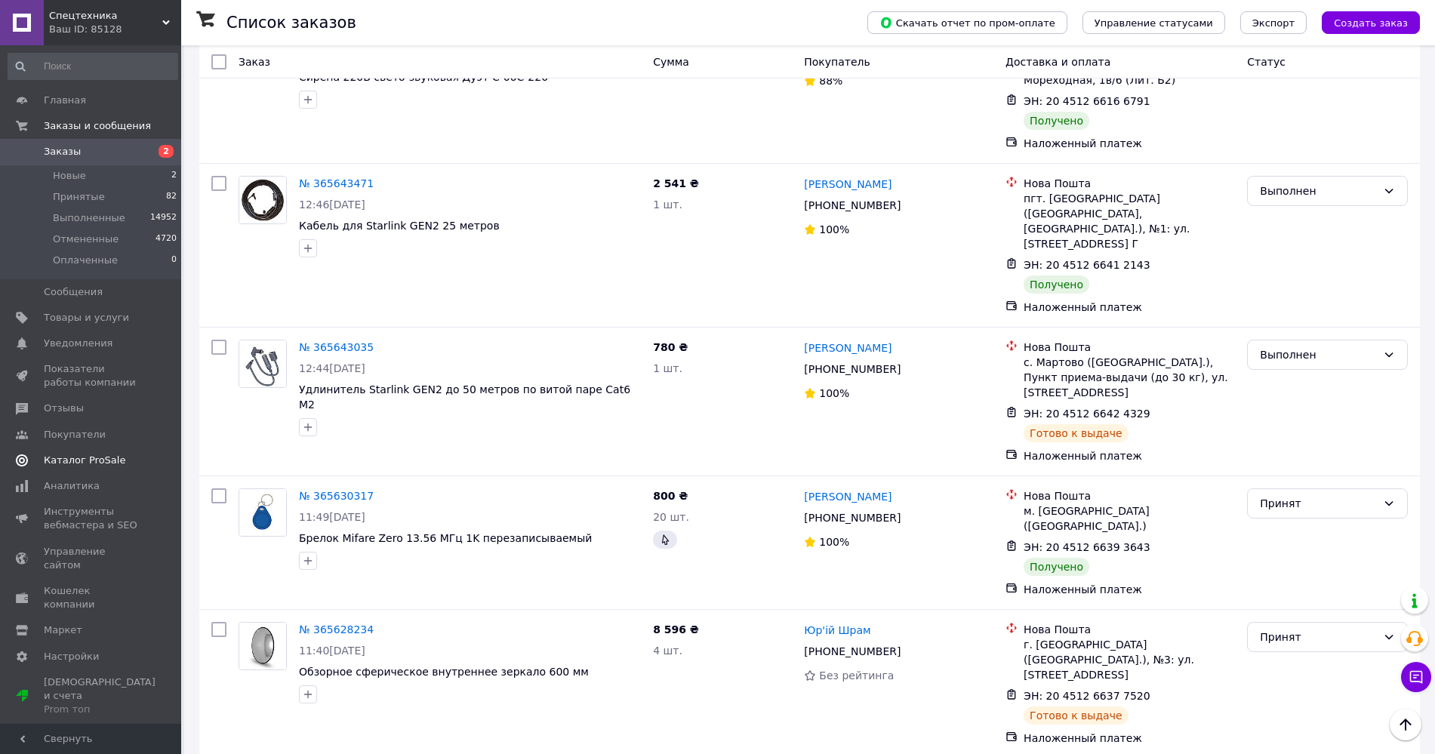
click at [68, 403] on span "Отзывы" at bounding box center [64, 408] width 40 height 14
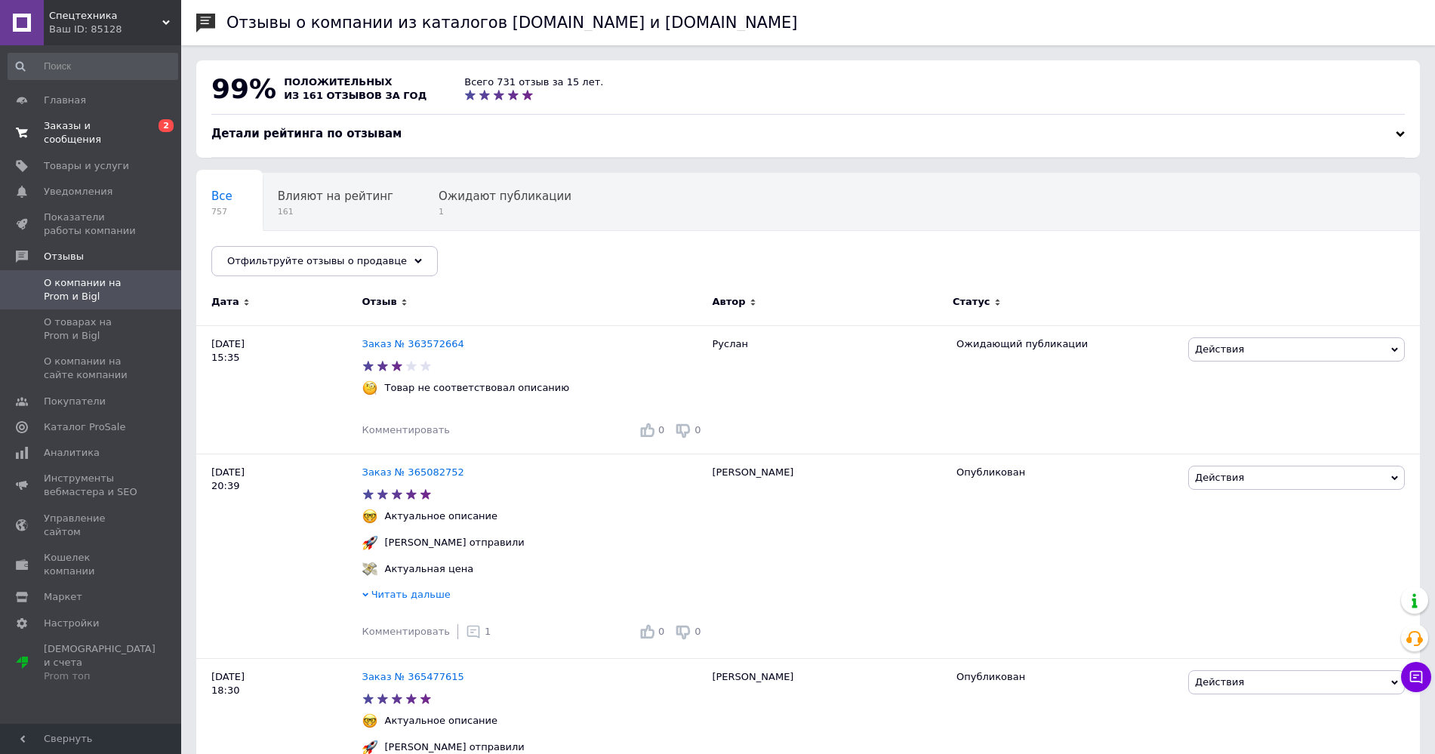
click at [75, 130] on span "Заказы и сообщения" at bounding box center [92, 132] width 96 height 27
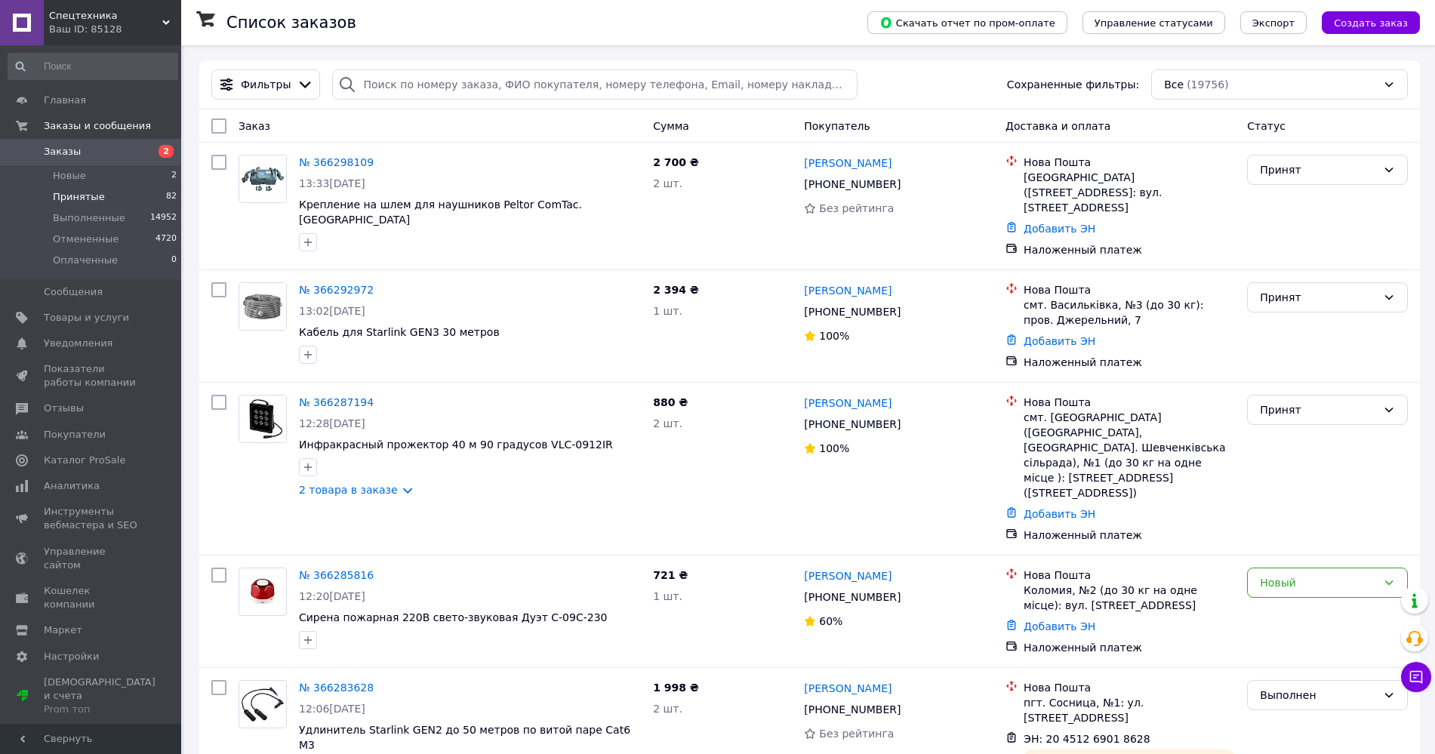
click at [77, 194] on span "Принятые" at bounding box center [79, 197] width 52 height 14
